Goal: Information Seeking & Learning: Learn about a topic

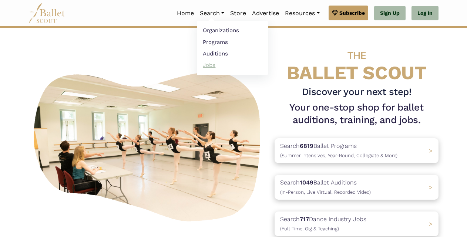
click at [210, 62] on link "Jobs" at bounding box center [232, 64] width 71 height 11
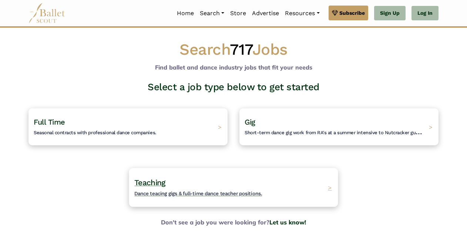
click at [247, 186] on h4 "Teaching Dance teacing gigs & full-time dance teacher positions." at bounding box center [198, 188] width 128 height 20
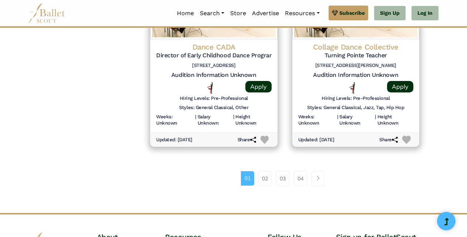
scroll to position [1033, 0]
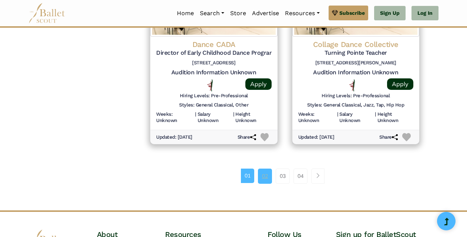
click at [264, 173] on link "02" at bounding box center [265, 176] width 14 height 15
